Goal: Task Accomplishment & Management: Manage account settings

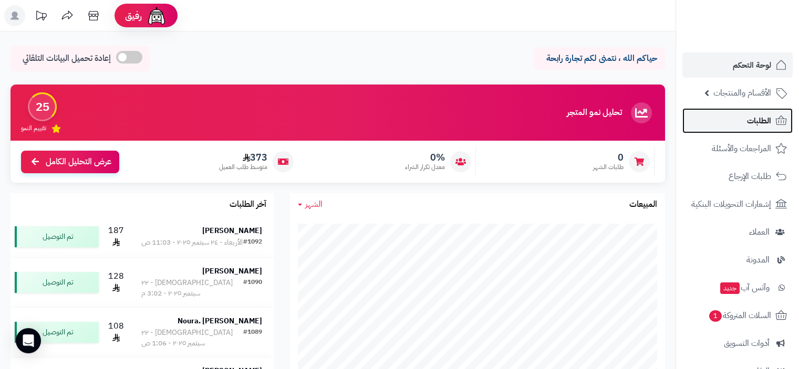
click at [756, 119] on span "الطلبات" at bounding box center [759, 120] width 24 height 15
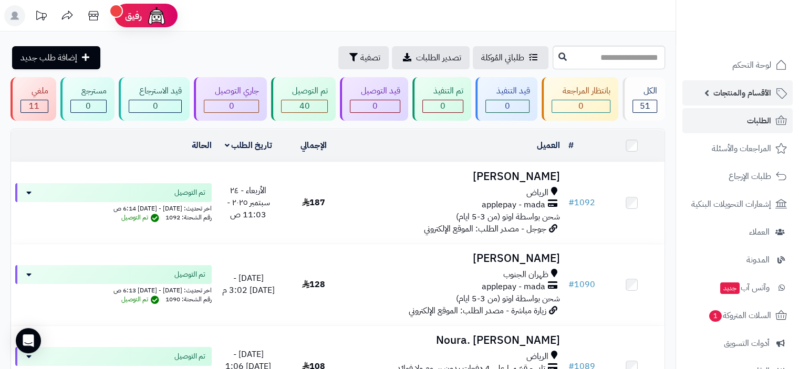
click at [751, 92] on span "الأقسام والمنتجات" at bounding box center [742, 93] width 58 height 15
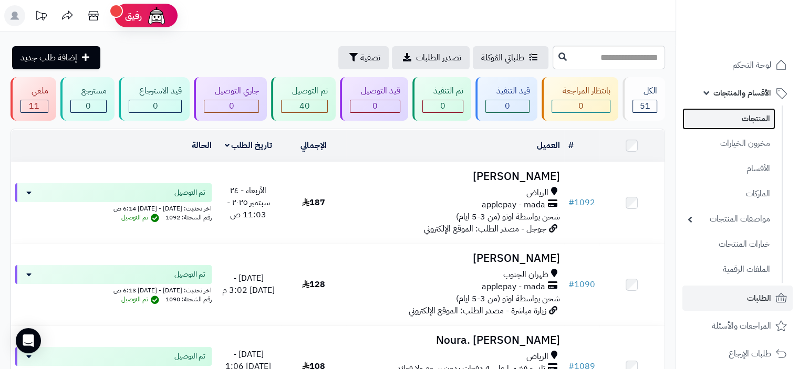
click at [757, 121] on link "المنتجات" at bounding box center [728, 119] width 93 height 22
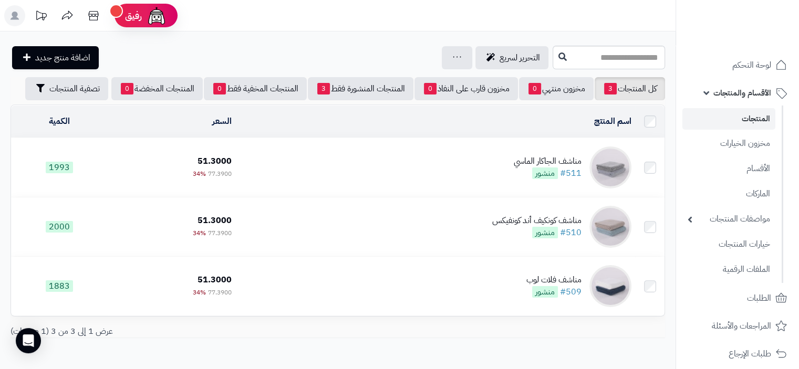
click at [335, 163] on td "مناشف الجاكار الماسي #511 منشور" at bounding box center [436, 167] width 400 height 59
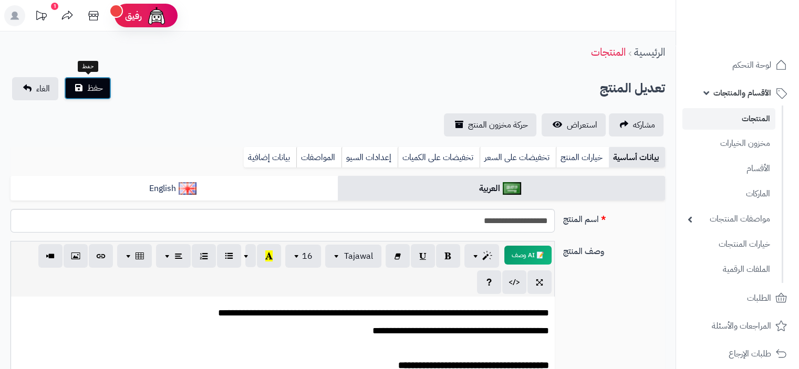
click at [94, 87] on span "حفظ" at bounding box center [95, 88] width 16 height 13
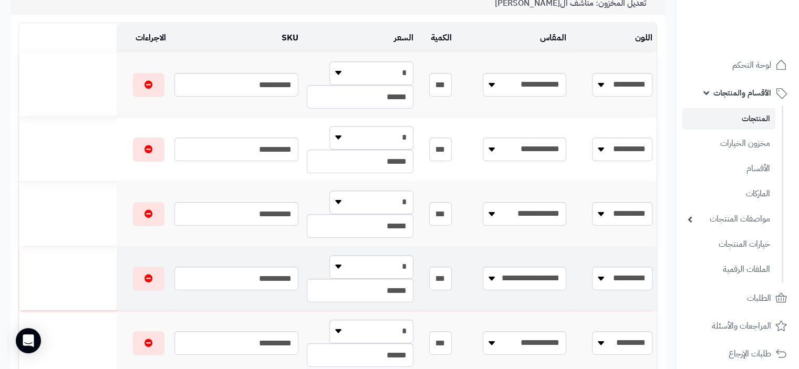
scroll to position [105, 0]
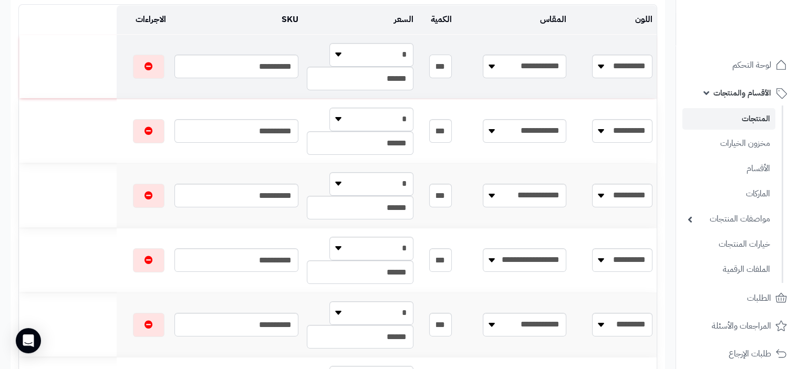
drag, startPoint x: 459, startPoint y: 69, endPoint x: 486, endPoint y: 73, distance: 27.1
click at [451, 75] on input "***" at bounding box center [440, 67] width 22 height 24
drag, startPoint x: 482, startPoint y: 71, endPoint x: 559, endPoint y: 91, distance: 79.2
click at [559, 91] on td "**********" at bounding box center [513, 67] width 114 height 64
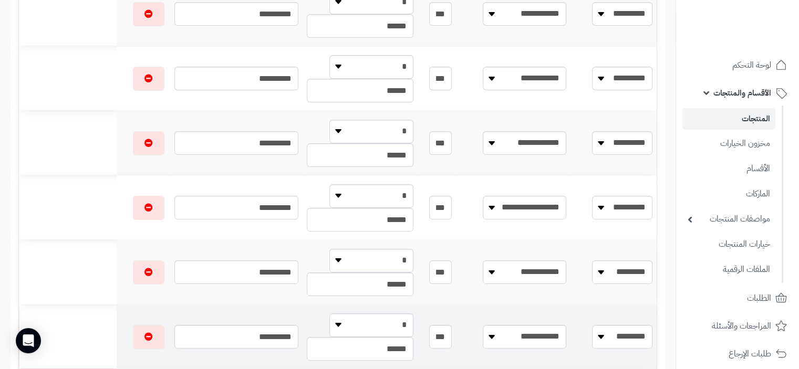
scroll to position [0, 0]
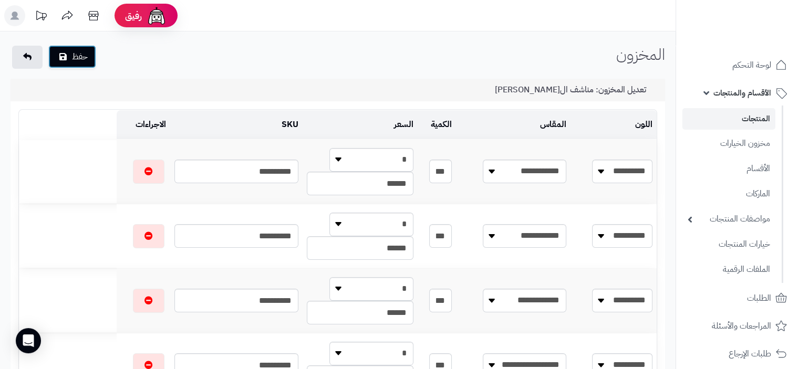
click at [84, 60] on button "حفظ" at bounding box center [72, 56] width 48 height 23
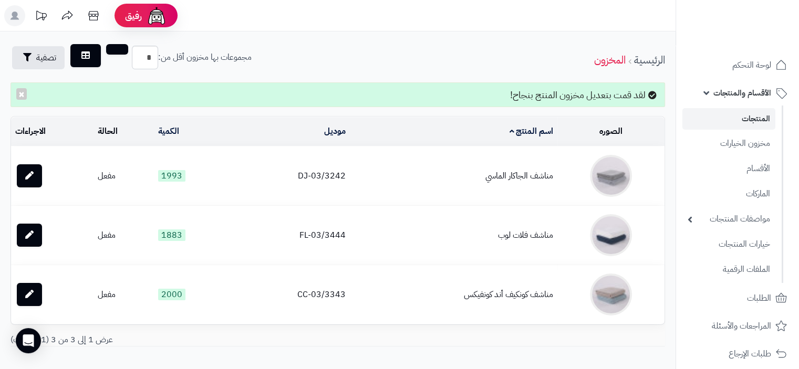
click at [531, 176] on td "مناشف الجاكار الماسي" at bounding box center [453, 175] width 207 height 59
click at [766, 119] on link "المنتجات" at bounding box center [728, 119] width 93 height 22
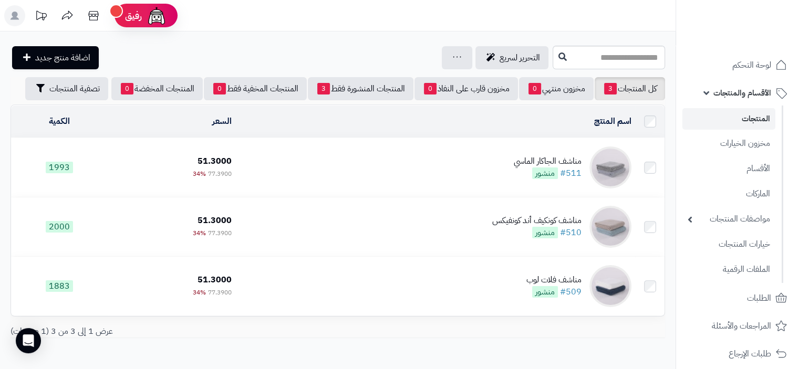
click at [556, 162] on div "مناشف الجاكار الماسي" at bounding box center [547, 161] width 68 height 12
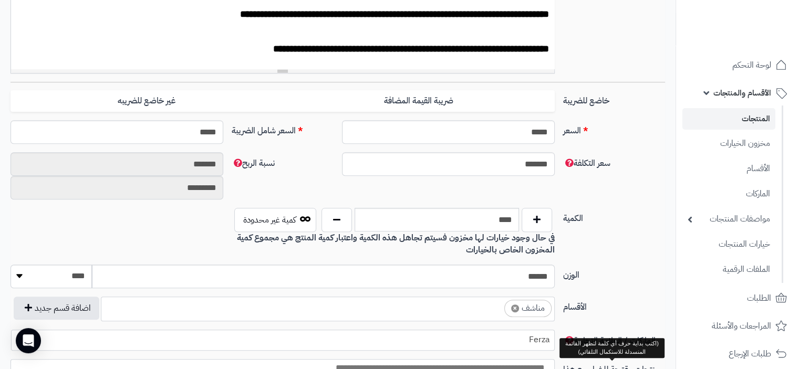
scroll to position [367, 0]
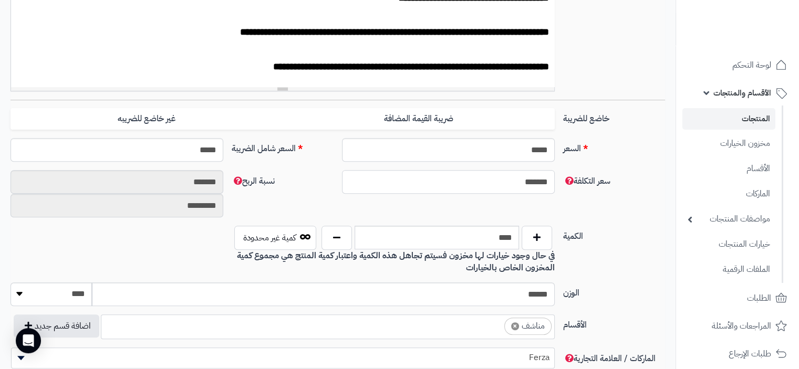
drag, startPoint x: 510, startPoint y: 183, endPoint x: 553, endPoint y: 191, distance: 43.2
click at [553, 191] on input "*******" at bounding box center [448, 182] width 213 height 24
click at [636, 221] on div "سعر التكلفة ******* نسبة الربح ******* *********" at bounding box center [337, 198] width 663 height 56
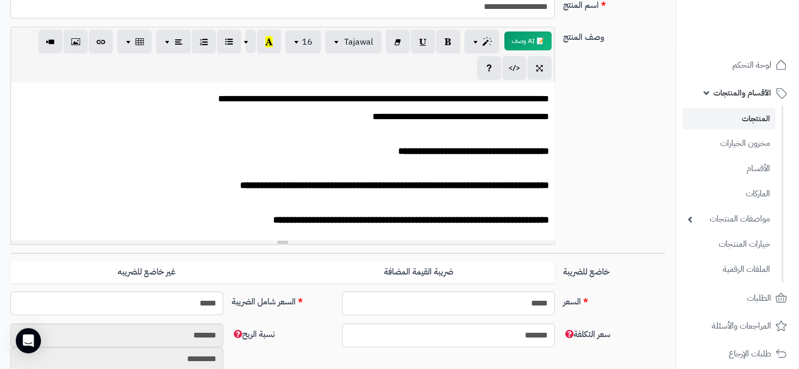
scroll to position [105, 0]
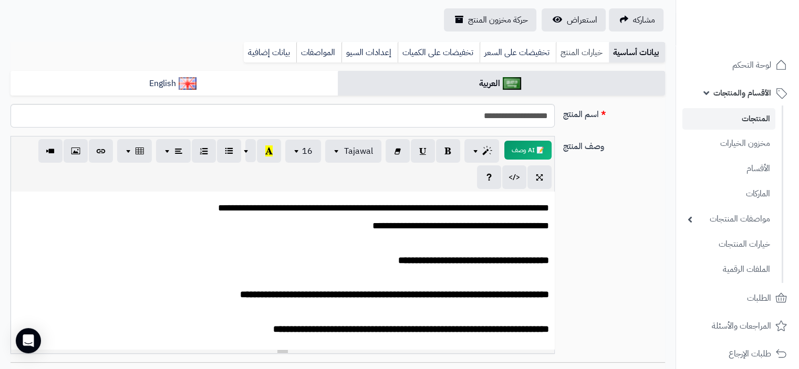
click at [586, 55] on link "خيارات المنتج" at bounding box center [581, 52] width 53 height 21
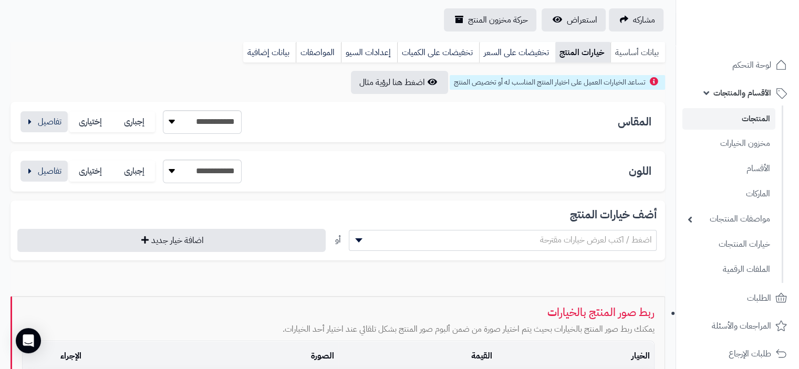
click at [634, 54] on link "بيانات أساسية" at bounding box center [637, 52] width 55 height 21
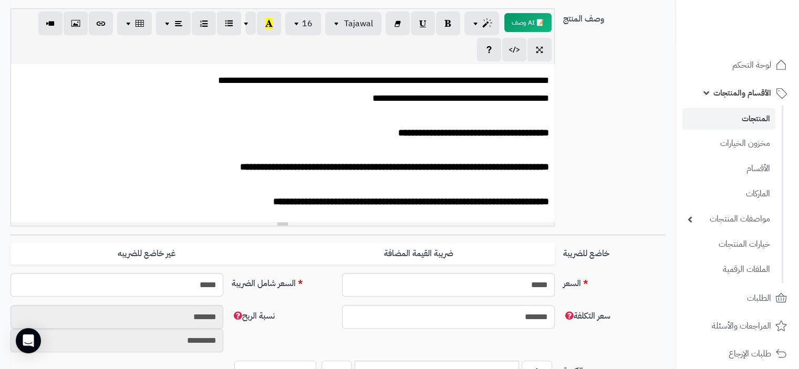
scroll to position [143, 0]
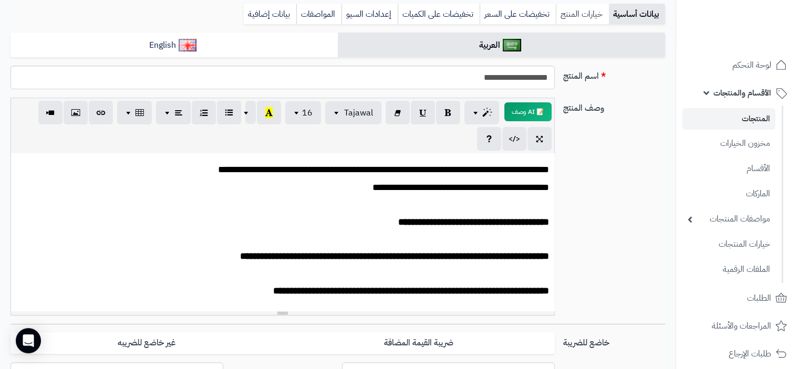
click at [589, 14] on link "خيارات المنتج" at bounding box center [581, 14] width 53 height 21
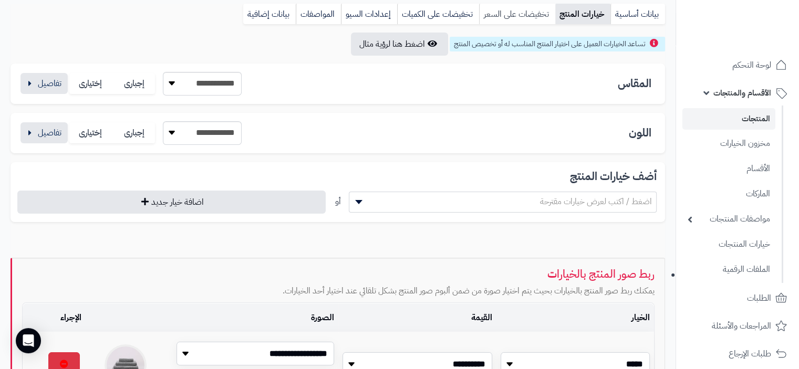
click at [522, 15] on link "تخفيضات على السعر" at bounding box center [517, 14] width 76 height 21
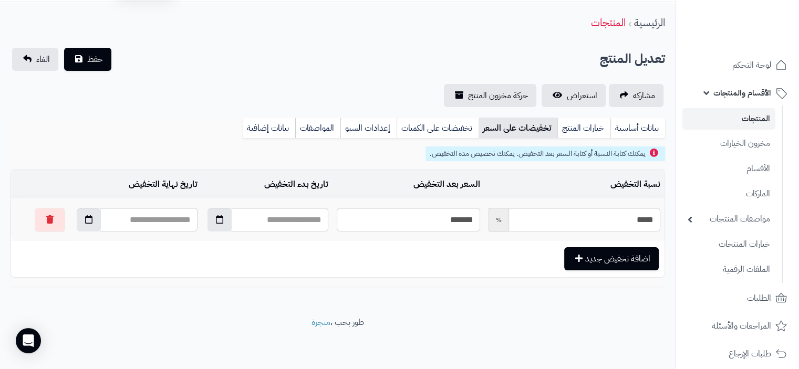
scroll to position [31, 0]
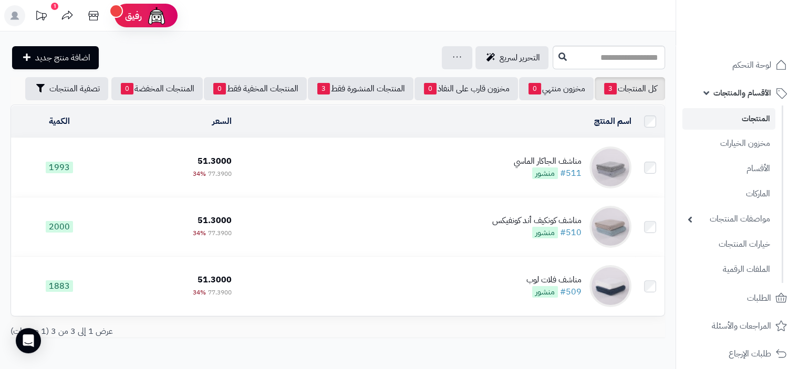
click at [530, 159] on div "مناشف الجاكار الماسي" at bounding box center [547, 161] width 68 height 12
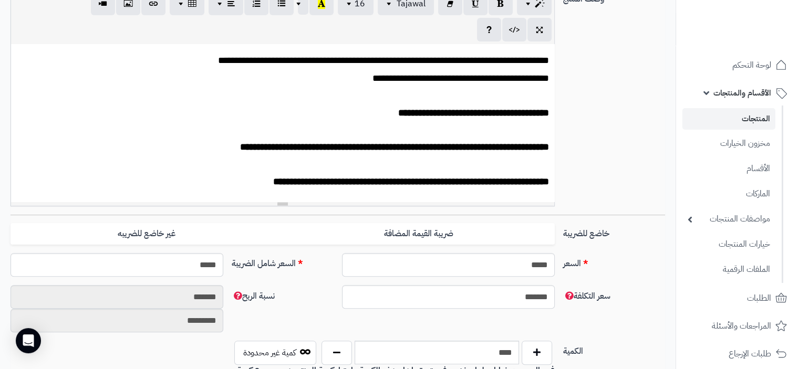
scroll to position [157, 0]
